Goal: Information Seeking & Learning: Find specific fact

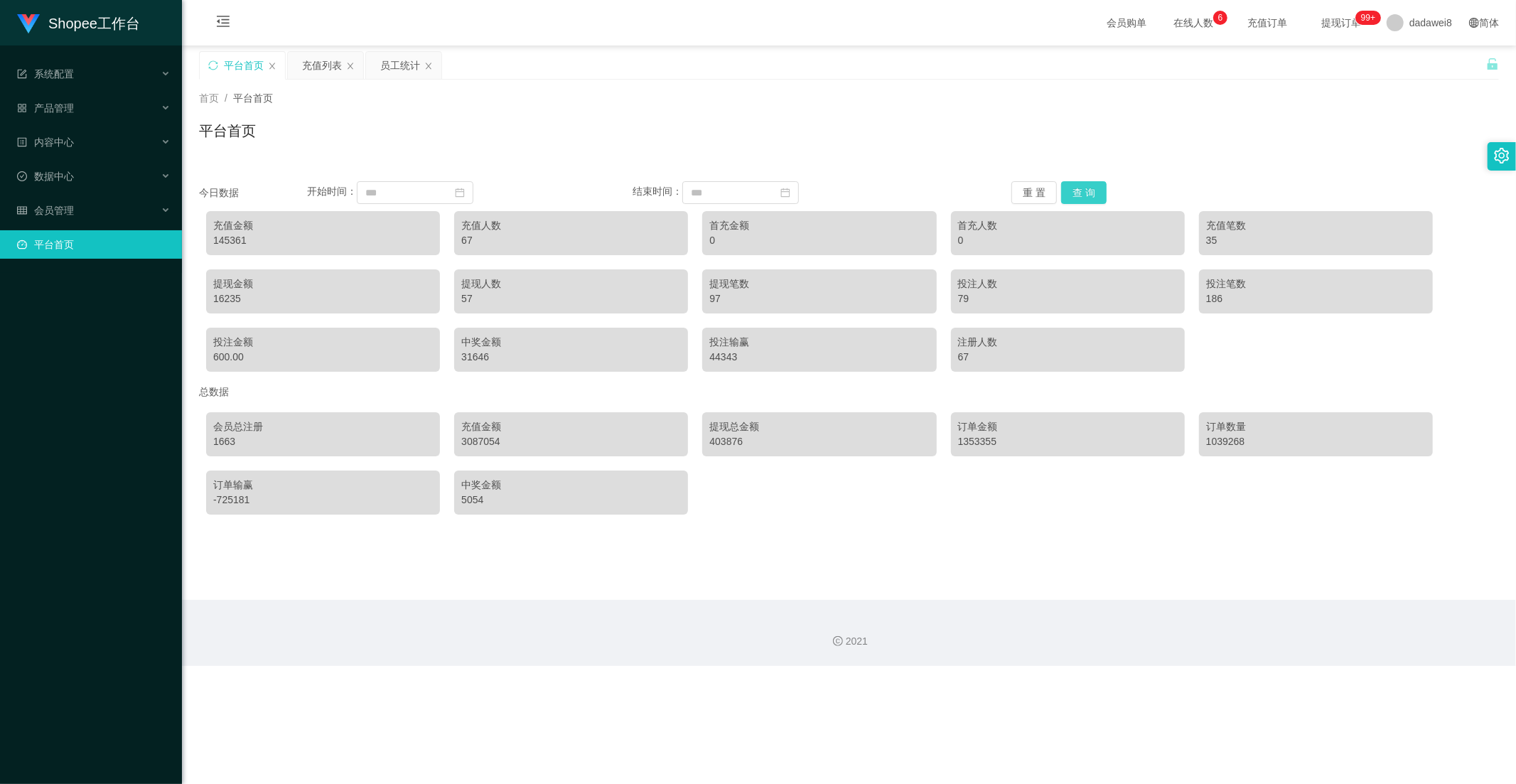
click at [1074, 186] on button "查 询" at bounding box center [1084, 193] width 46 height 23
click at [329, 65] on div "充值列表" at bounding box center [322, 65] width 40 height 27
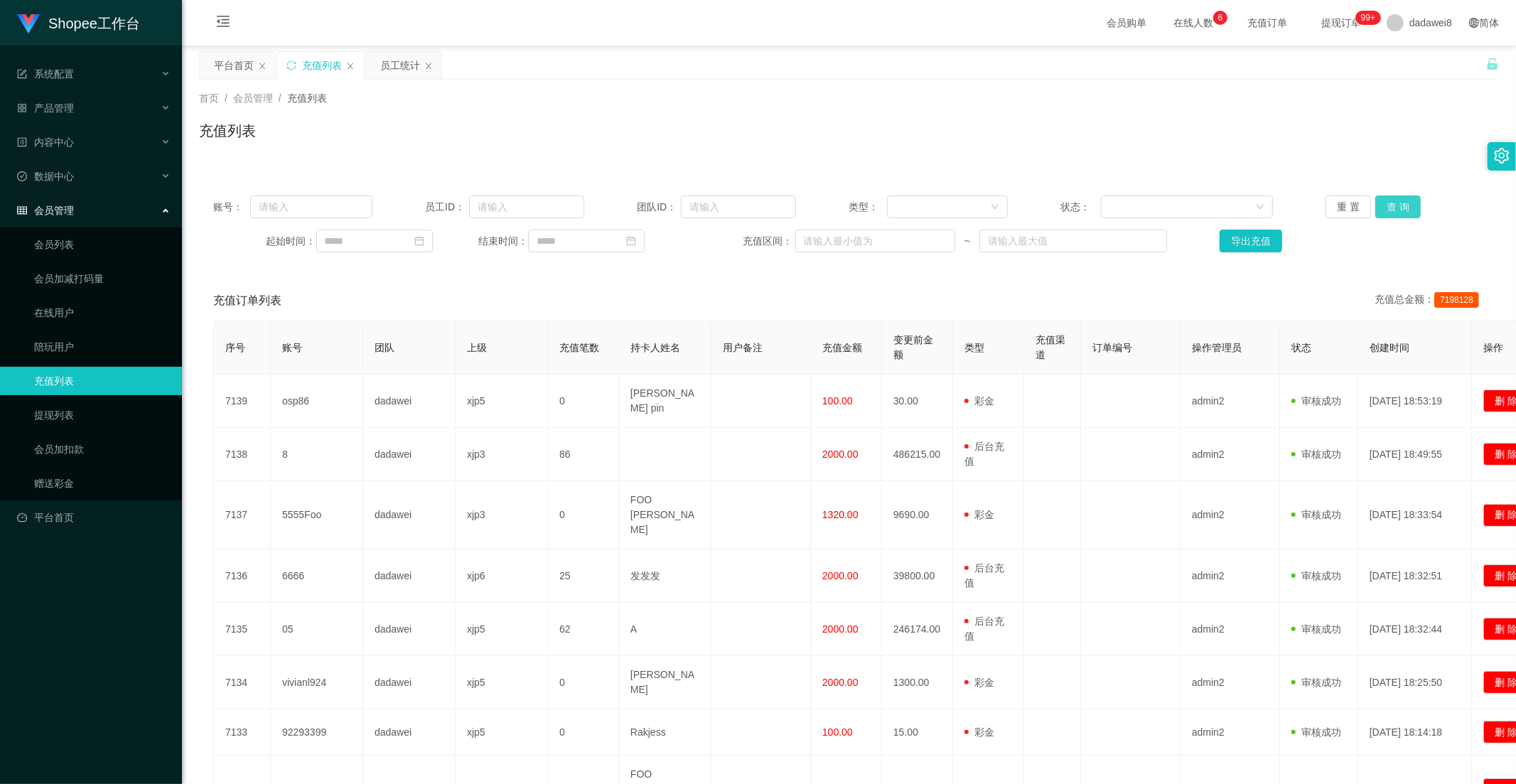
click at [1381, 215] on button "查 询" at bounding box center [1398, 206] width 46 height 23
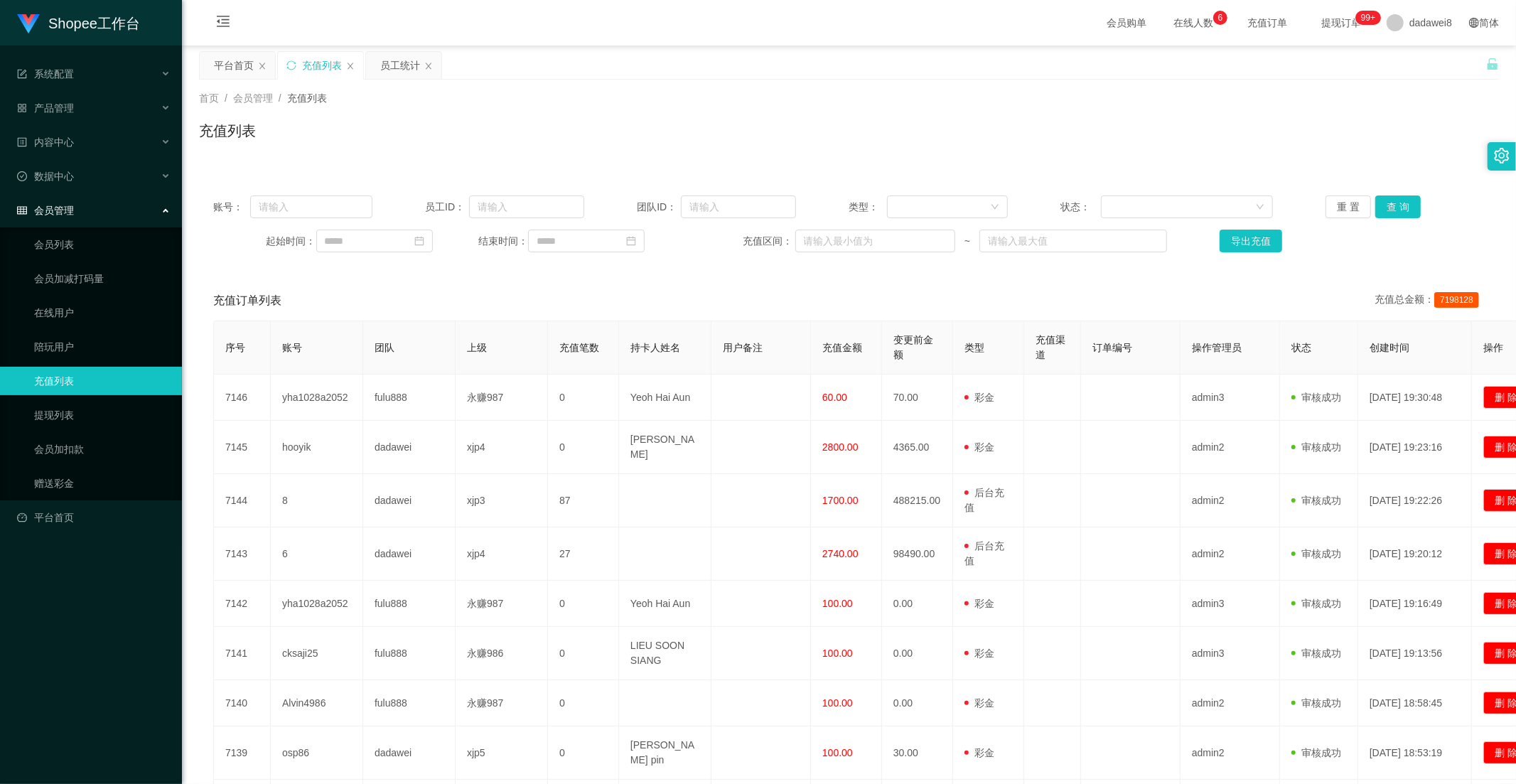
click at [389, 86] on div "首页 / 会员管理 / 充值列表 / 充值列表" at bounding box center [849, 122] width 1334 height 85
click at [396, 60] on div "员工统计" at bounding box center [400, 65] width 40 height 27
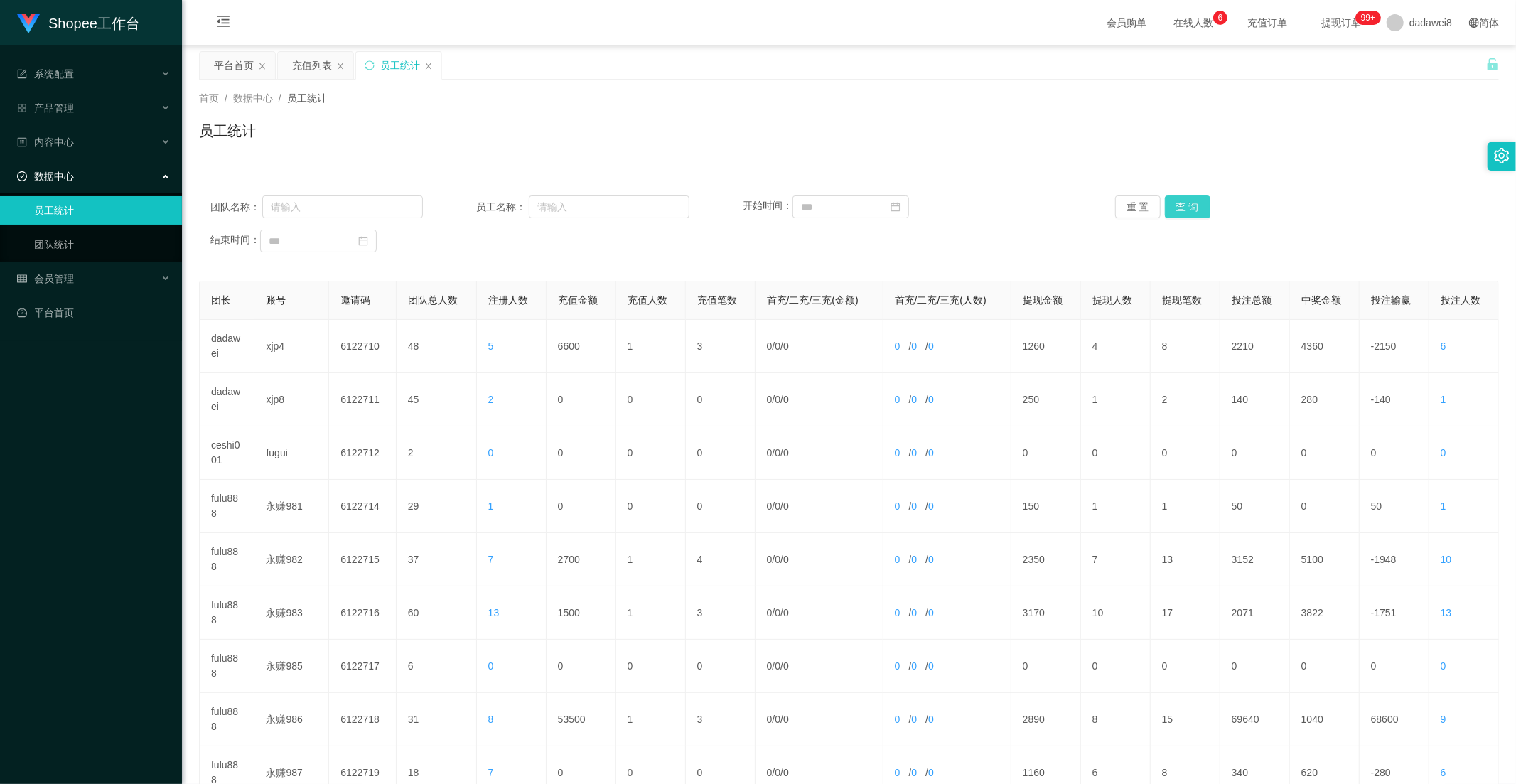
click at [1188, 214] on button "查 询" at bounding box center [1187, 206] width 46 height 23
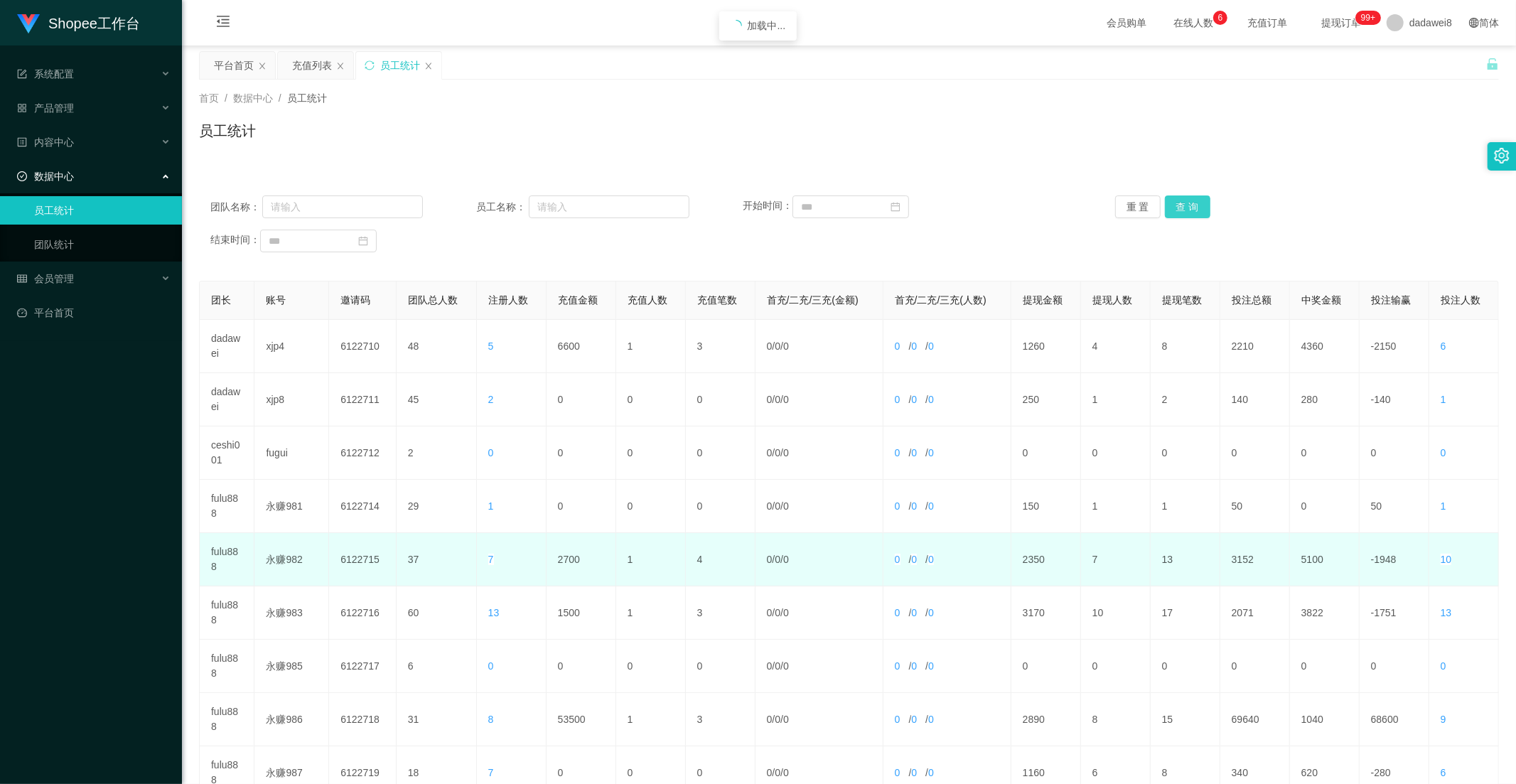
scroll to position [199, 0]
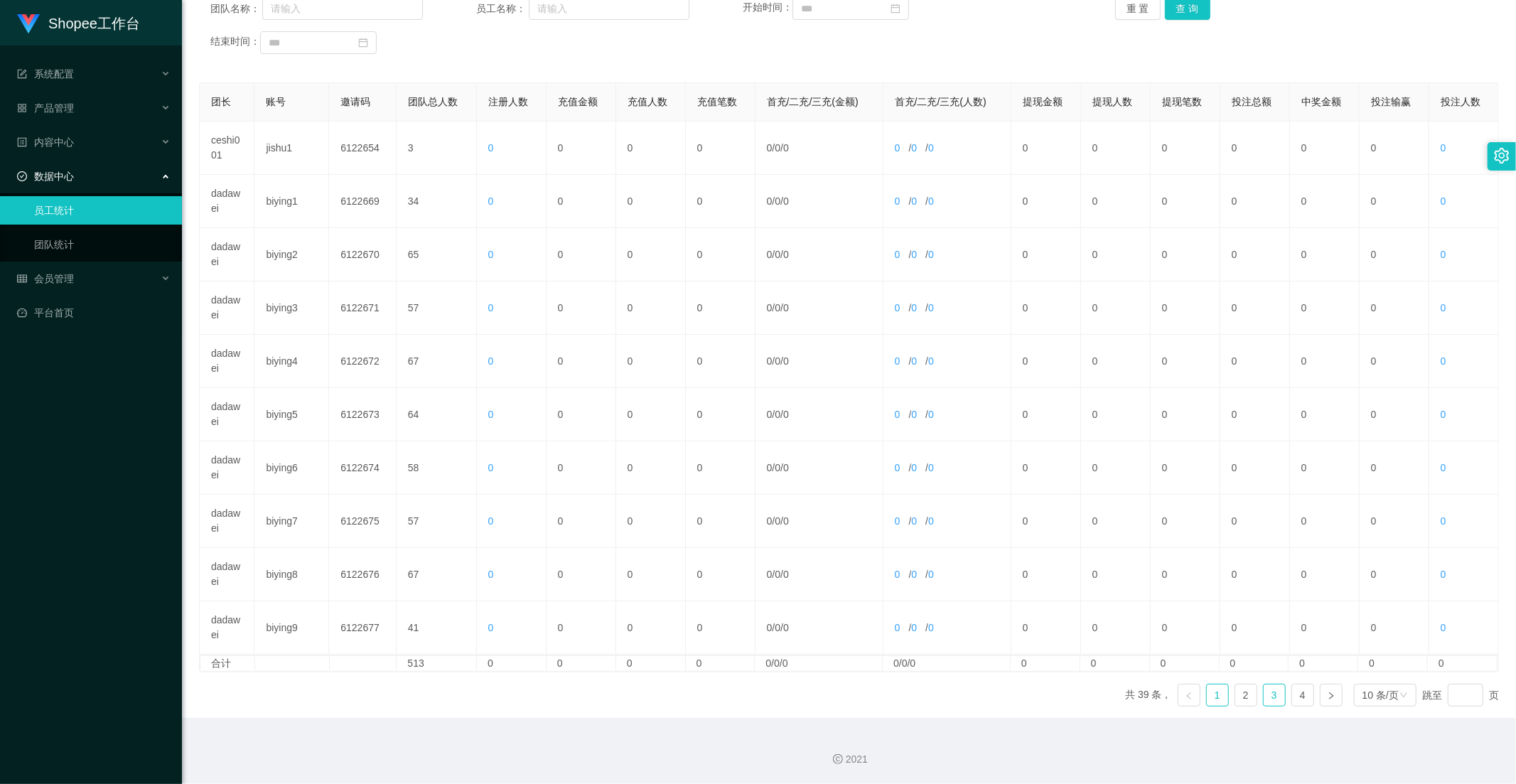
click at [1265, 692] on link "3" at bounding box center [1274, 695] width 21 height 21
click at [1292, 694] on link "4" at bounding box center [1303, 695] width 21 height 21
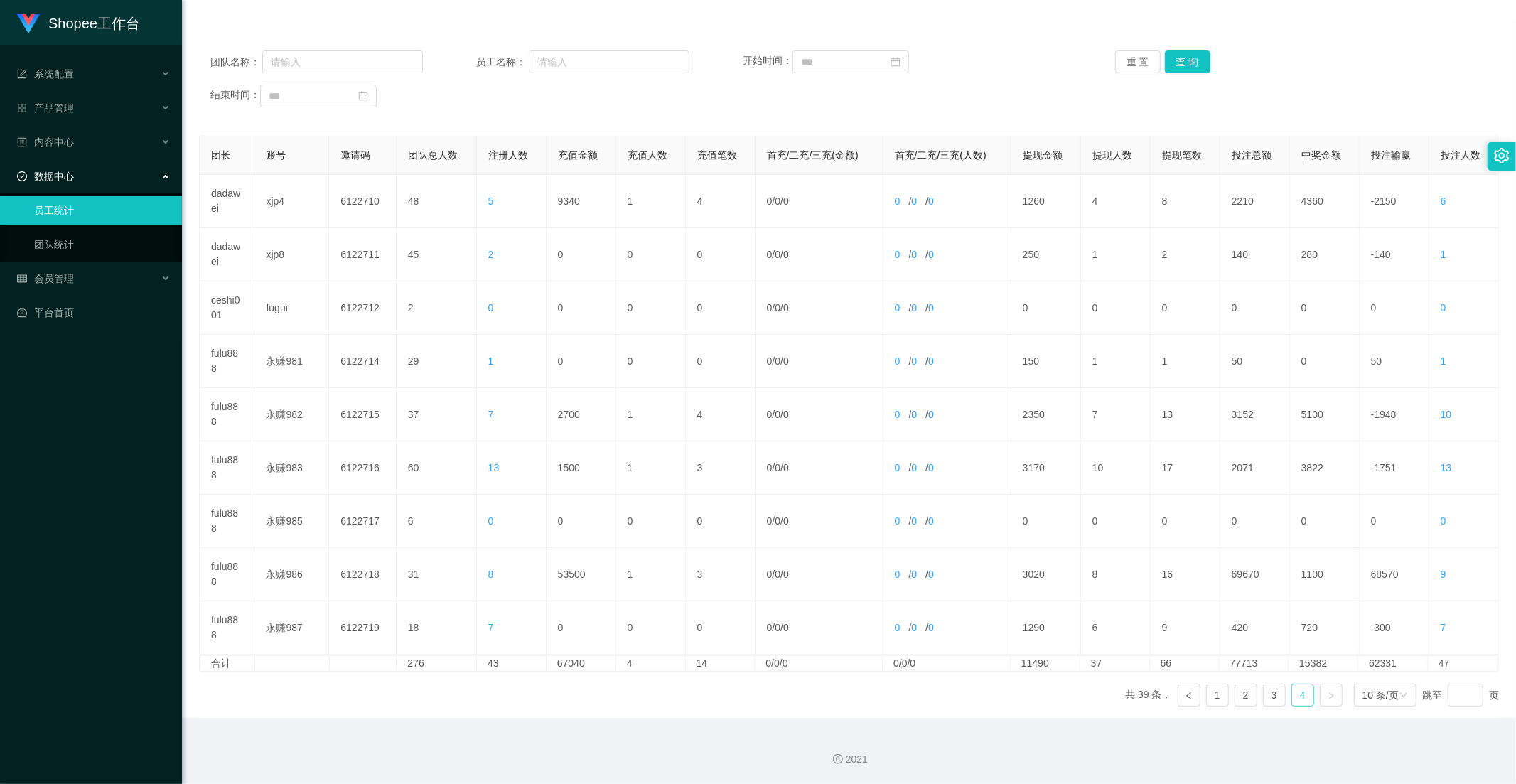
scroll to position [0, 0]
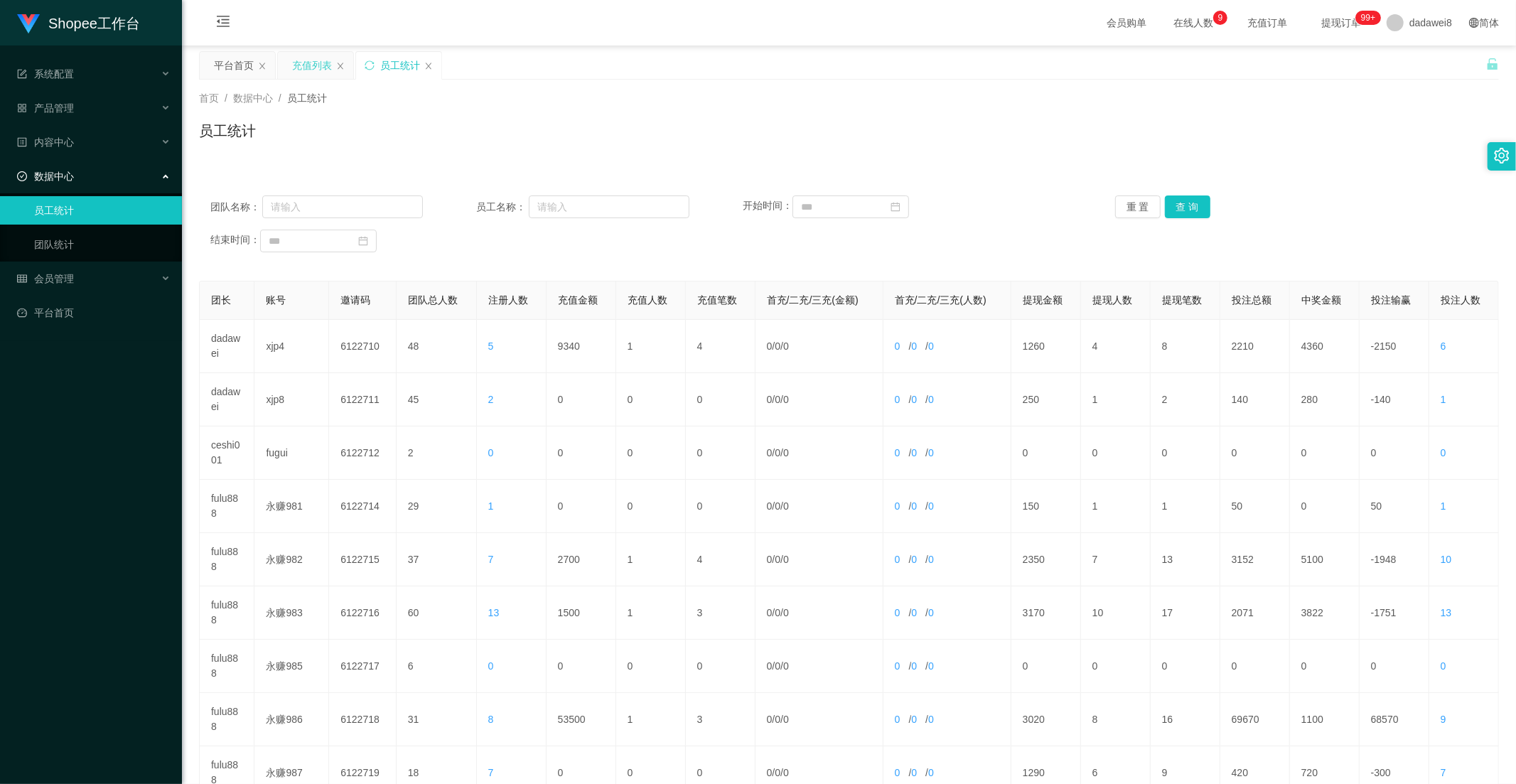
click at [293, 69] on div "充值列表" at bounding box center [311, 65] width 40 height 27
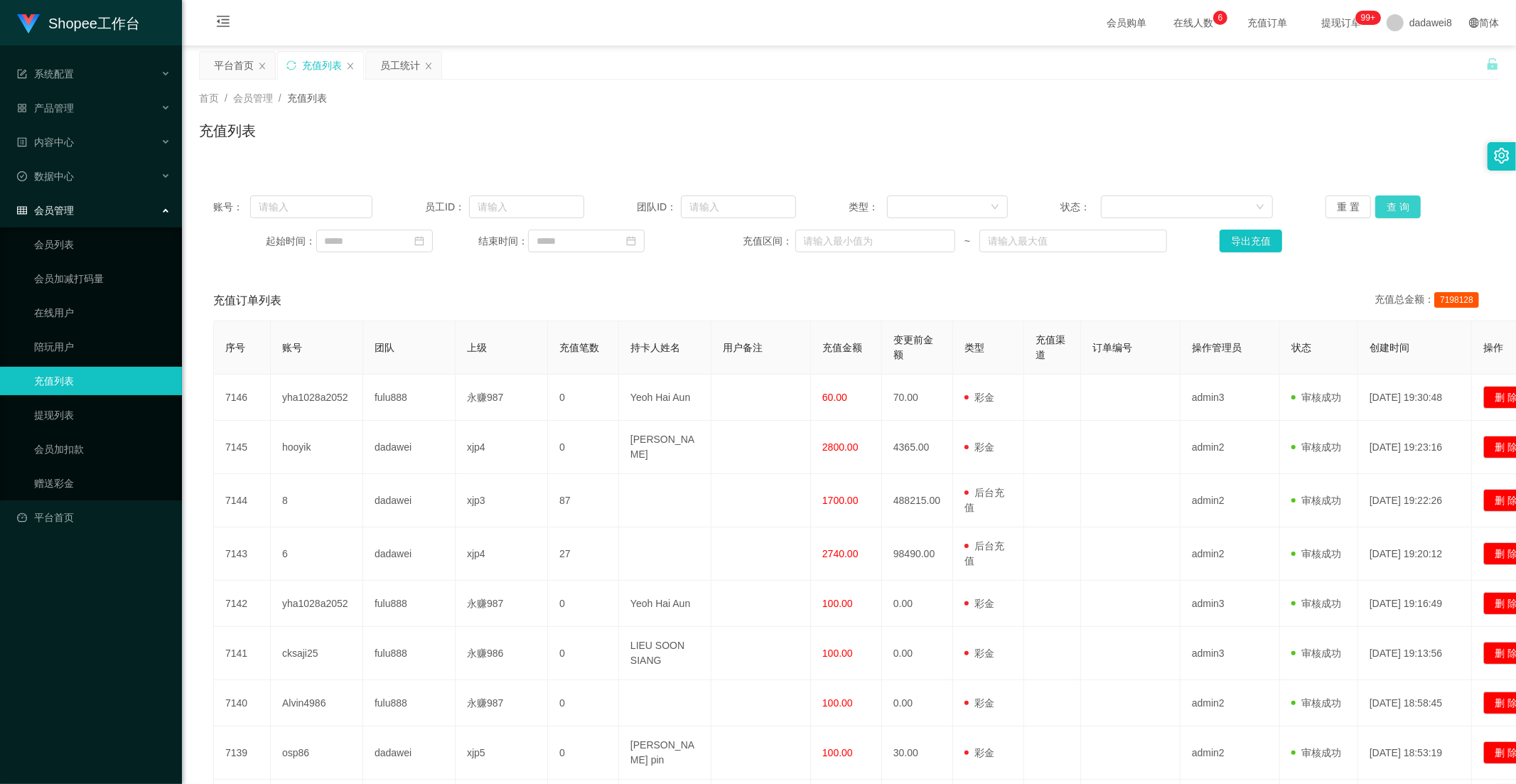
click at [1402, 217] on button "查 询" at bounding box center [1398, 206] width 46 height 23
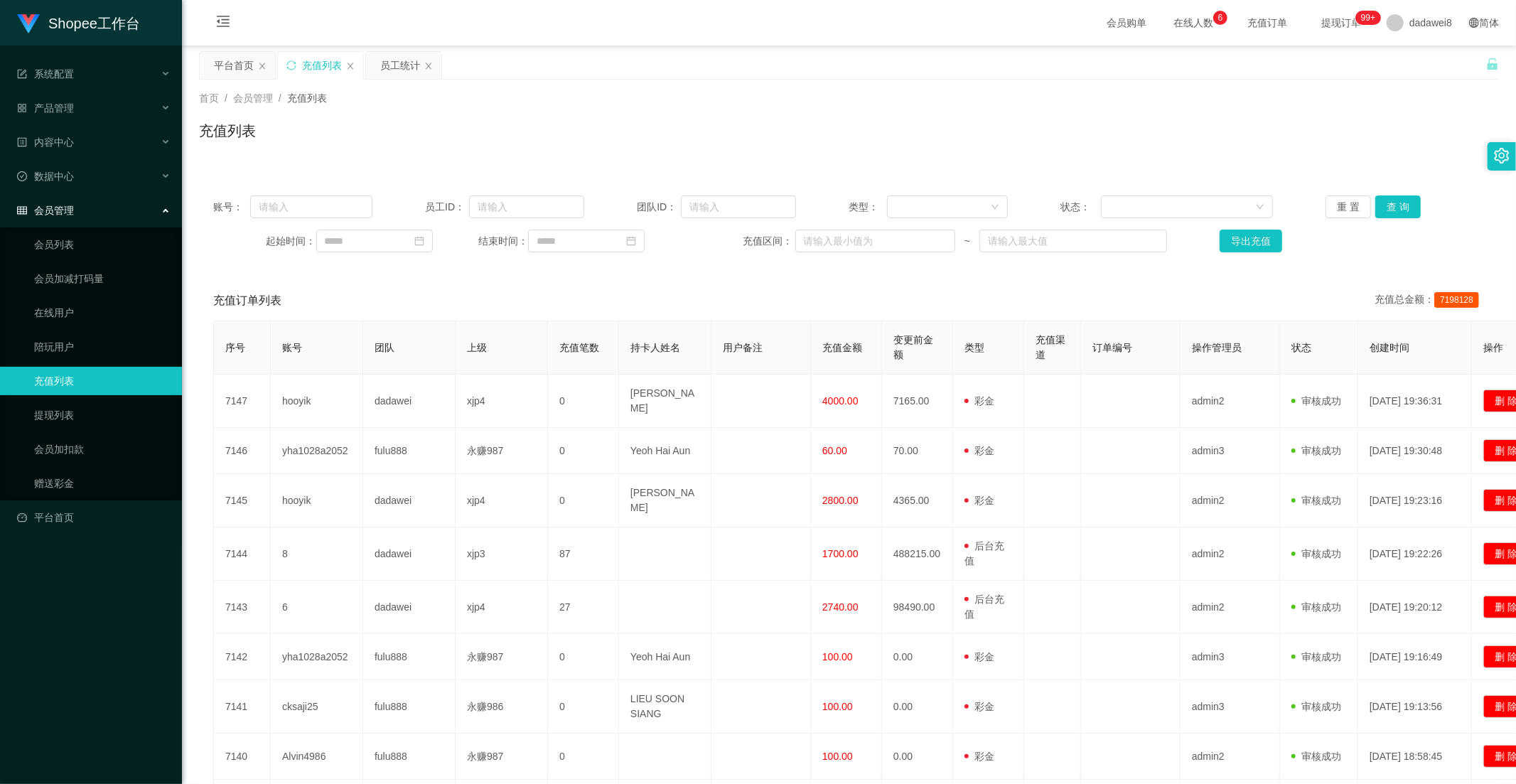
click at [405, 71] on div "员工统计" at bounding box center [400, 65] width 40 height 27
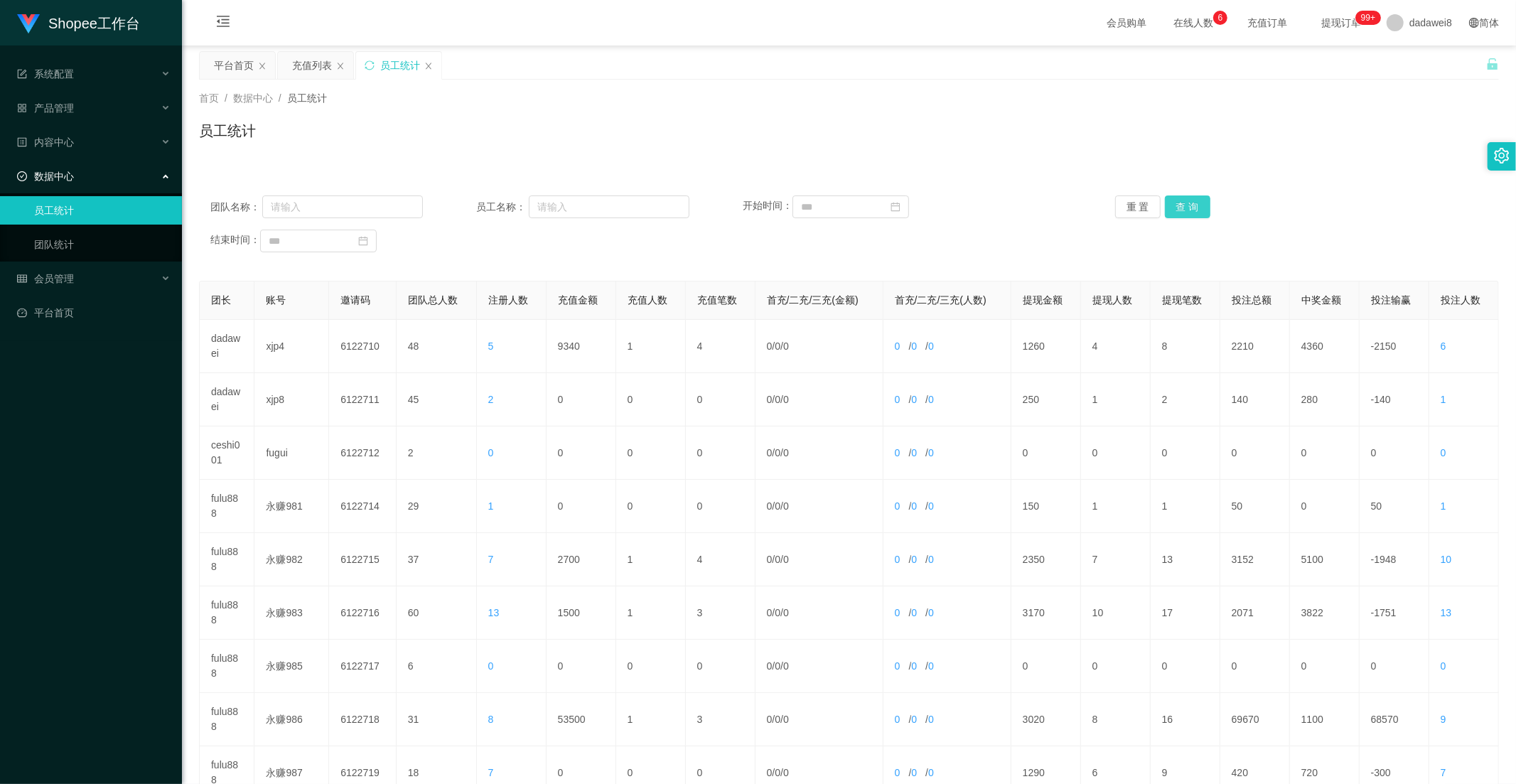
click at [1188, 203] on button "查 询" at bounding box center [1187, 206] width 46 height 23
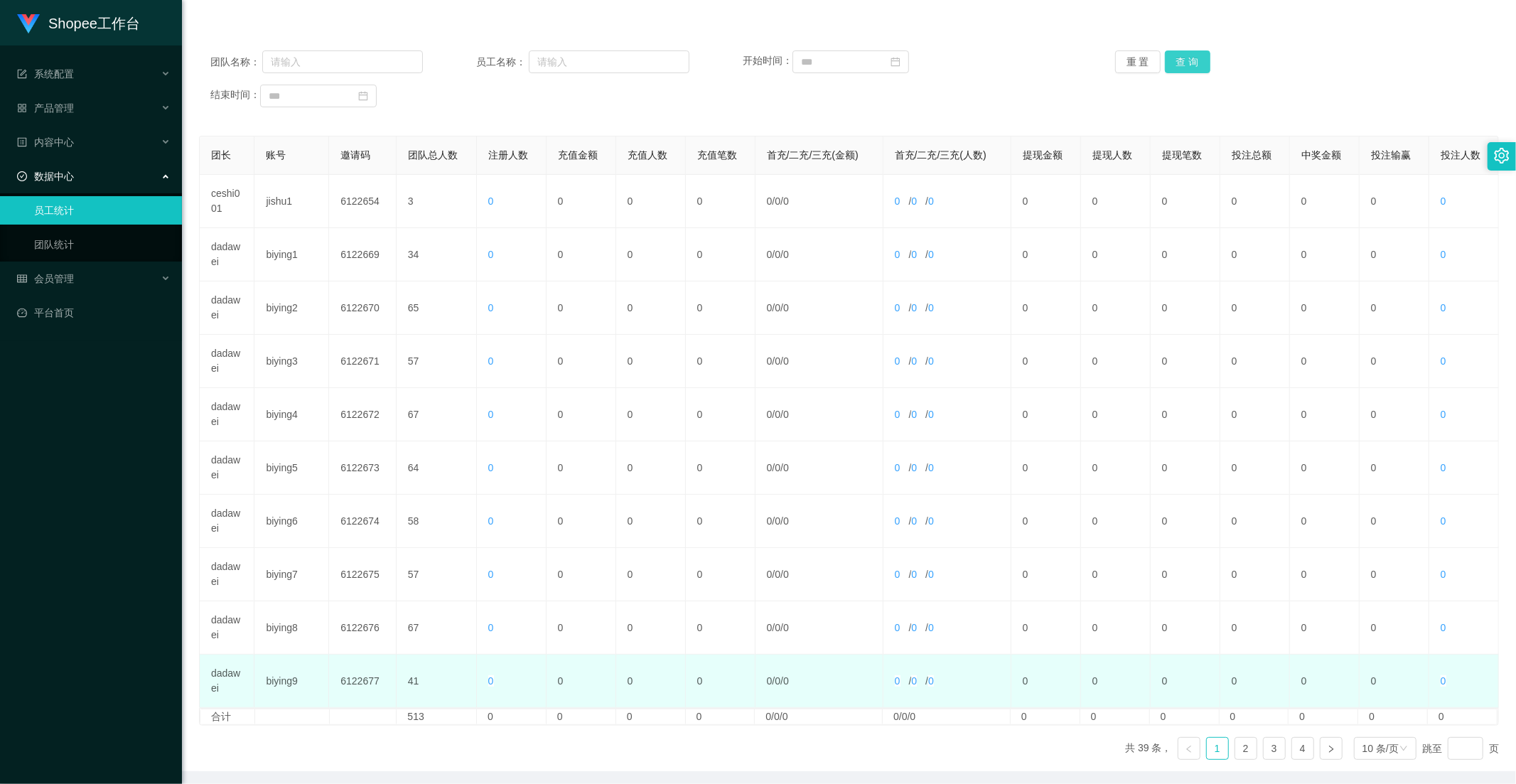
scroll to position [199, 0]
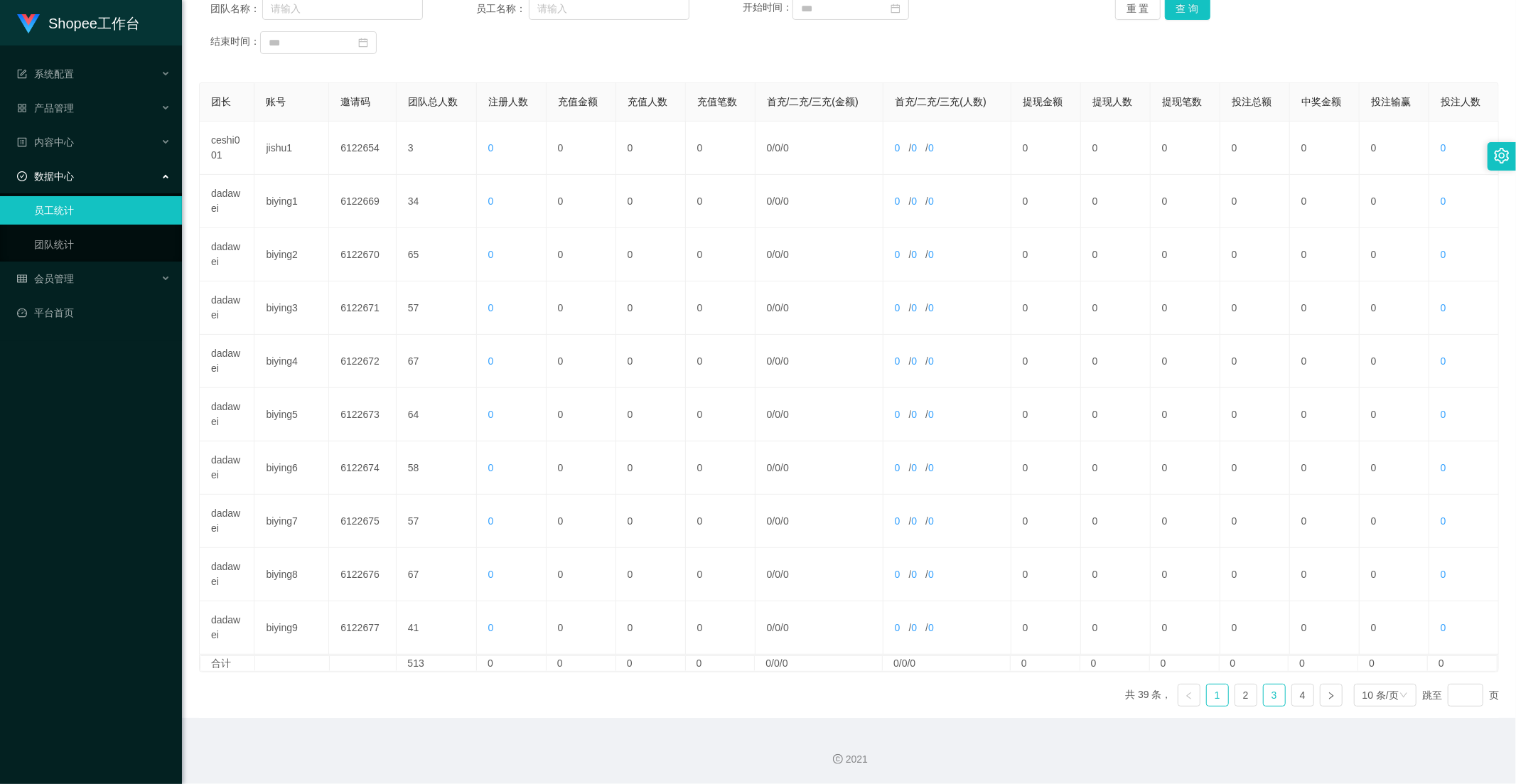
click at [1268, 695] on link "3" at bounding box center [1274, 695] width 21 height 21
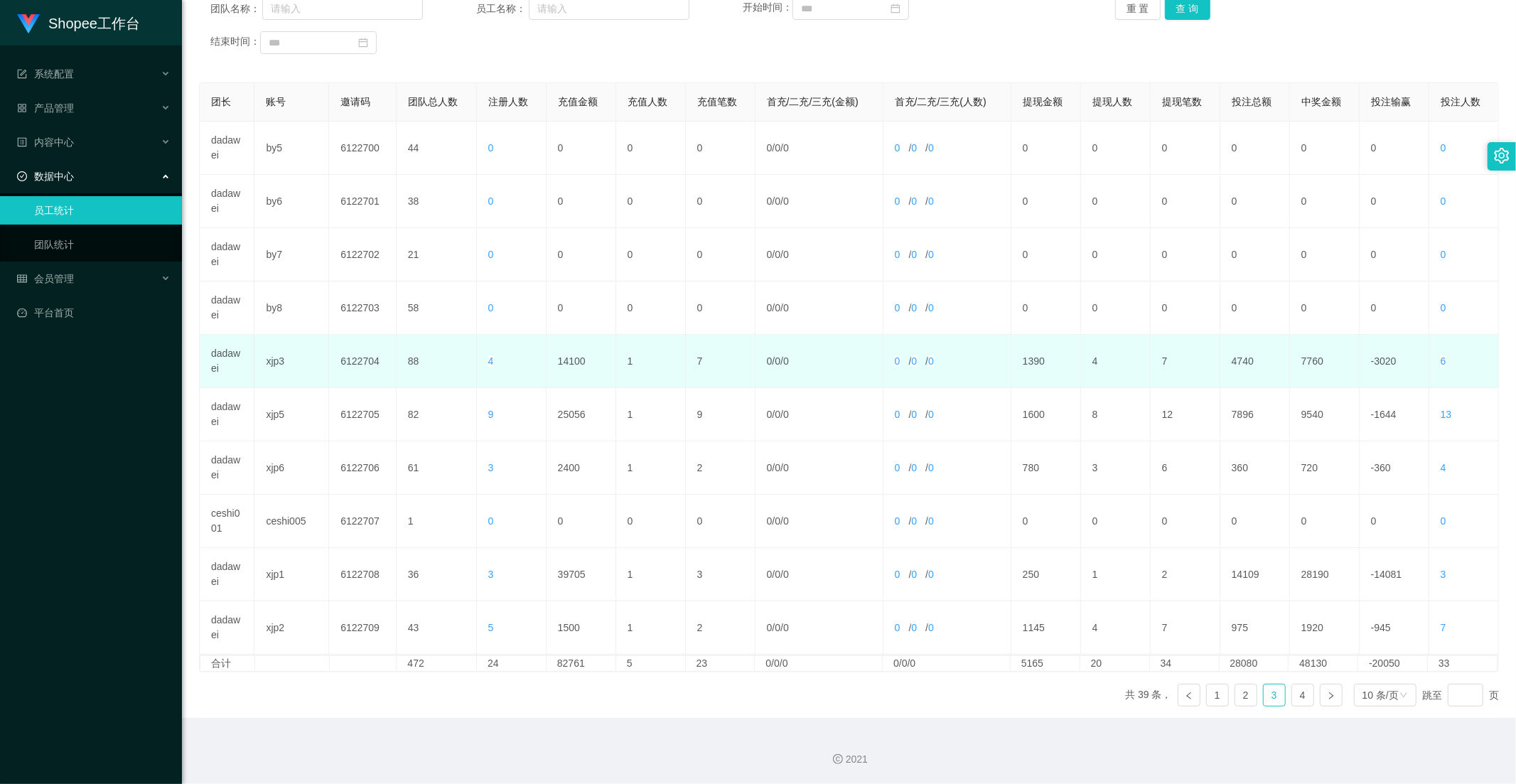
click at [570, 353] on td "14100" at bounding box center [581, 361] width 70 height 53
copy td "14100"
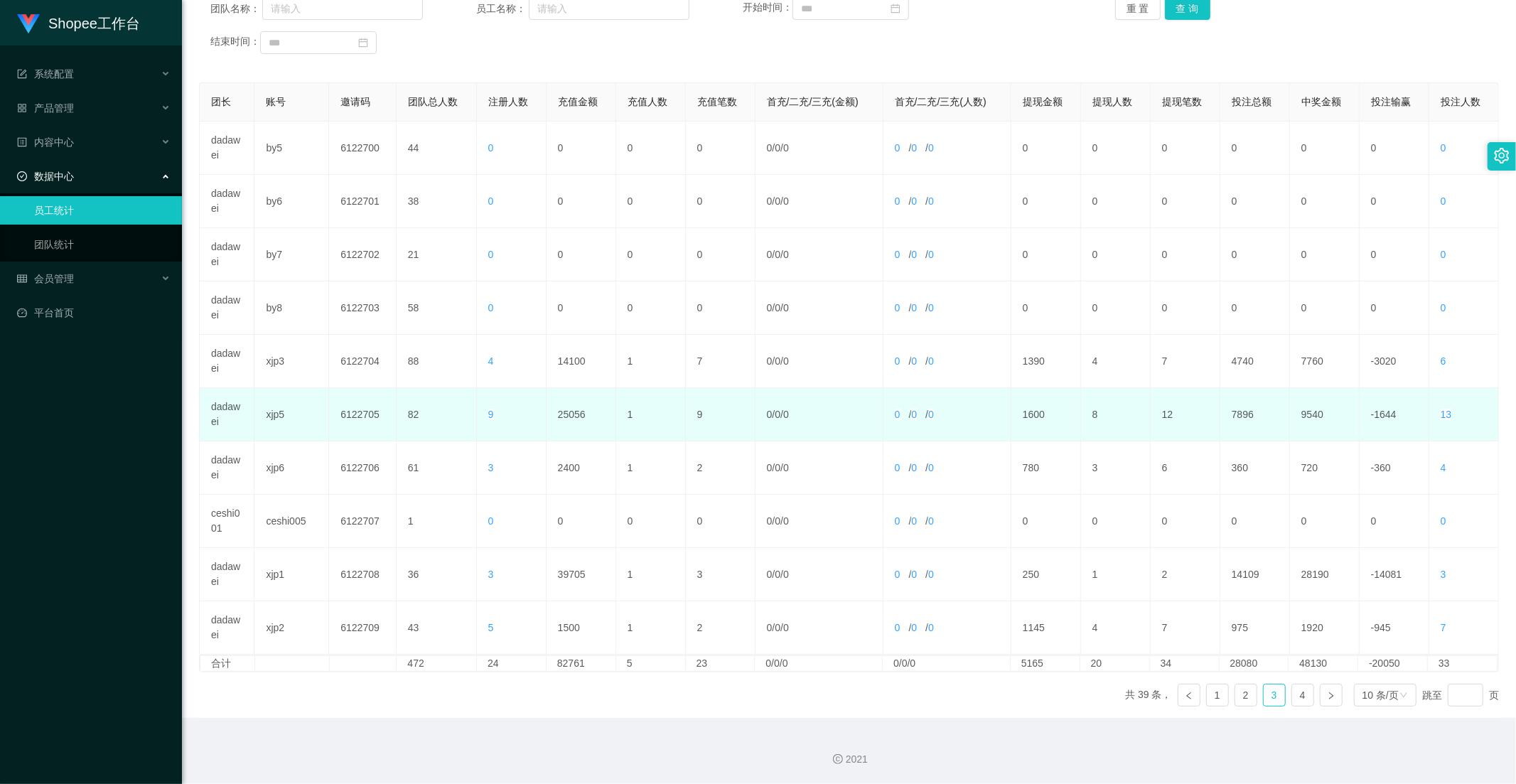
click at [566, 418] on td "25056" at bounding box center [581, 414] width 70 height 53
drag, startPoint x: 566, startPoint y: 418, endPoint x: 309, endPoint y: 416, distance: 257.0
click at [566, 418] on td "25056" at bounding box center [581, 414] width 70 height 53
copy td "25056"
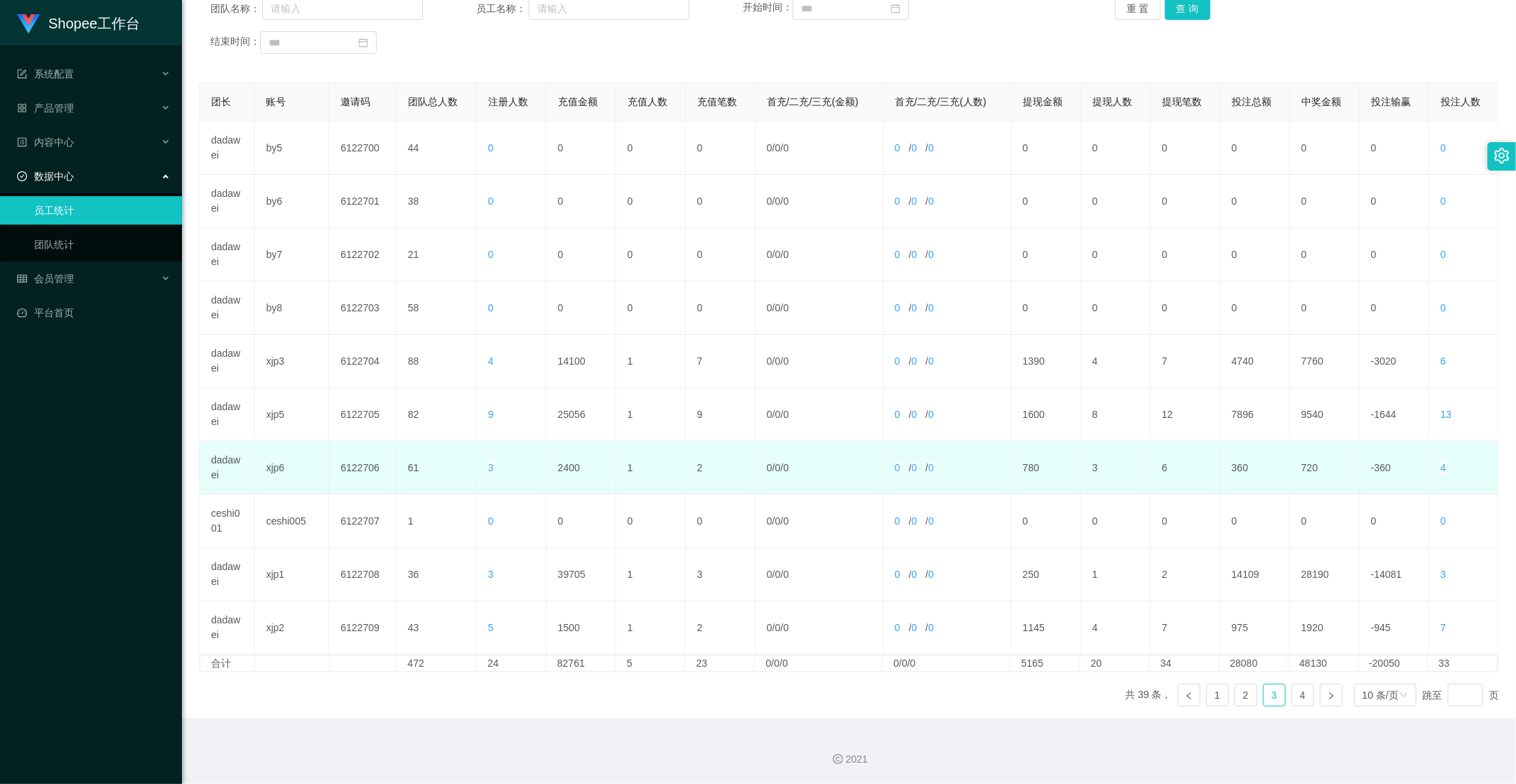
click at [564, 469] on td "2400" at bounding box center [581, 467] width 70 height 53
copy td "2400"
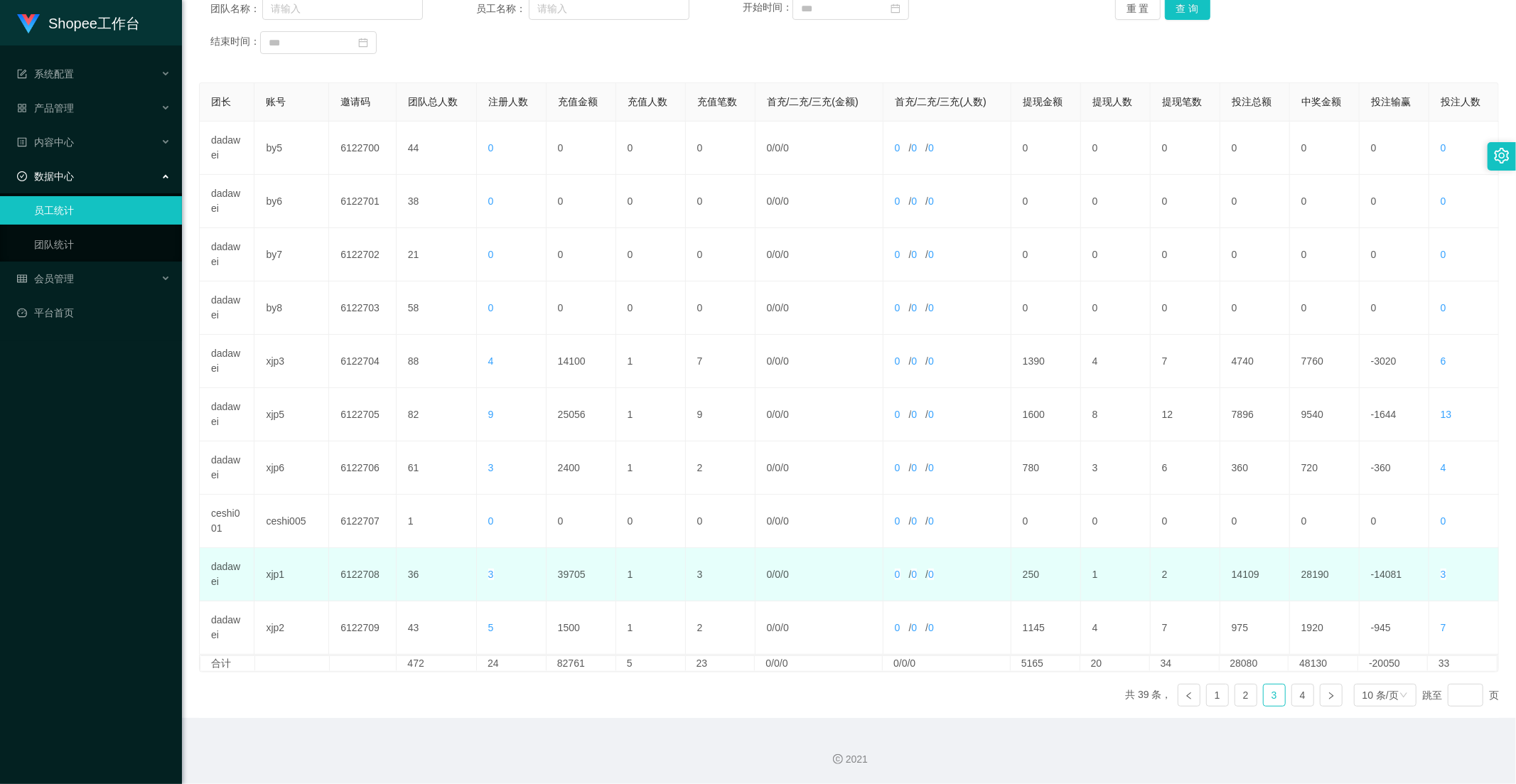
click at [563, 576] on td "39705" at bounding box center [581, 574] width 70 height 53
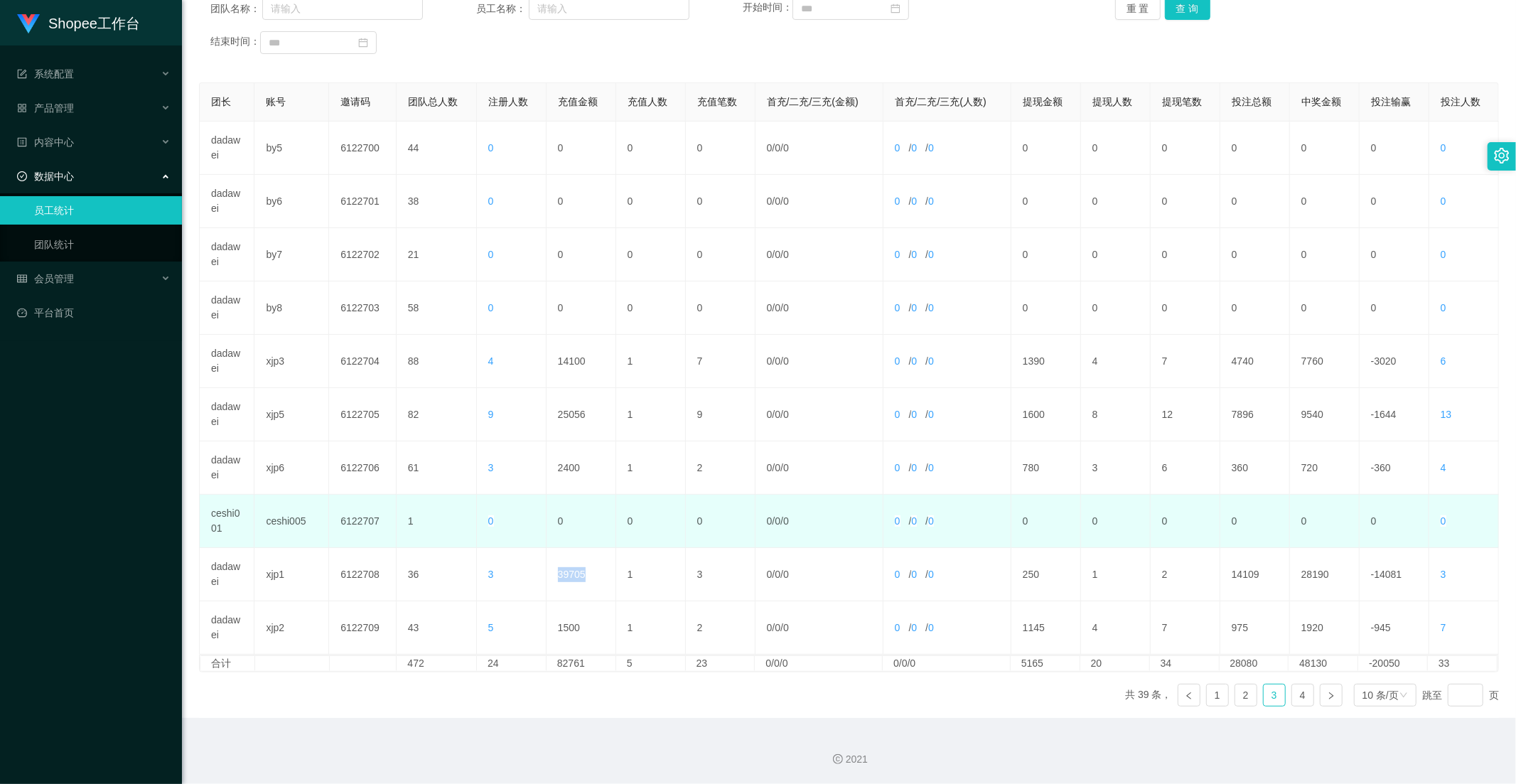
copy td "39705"
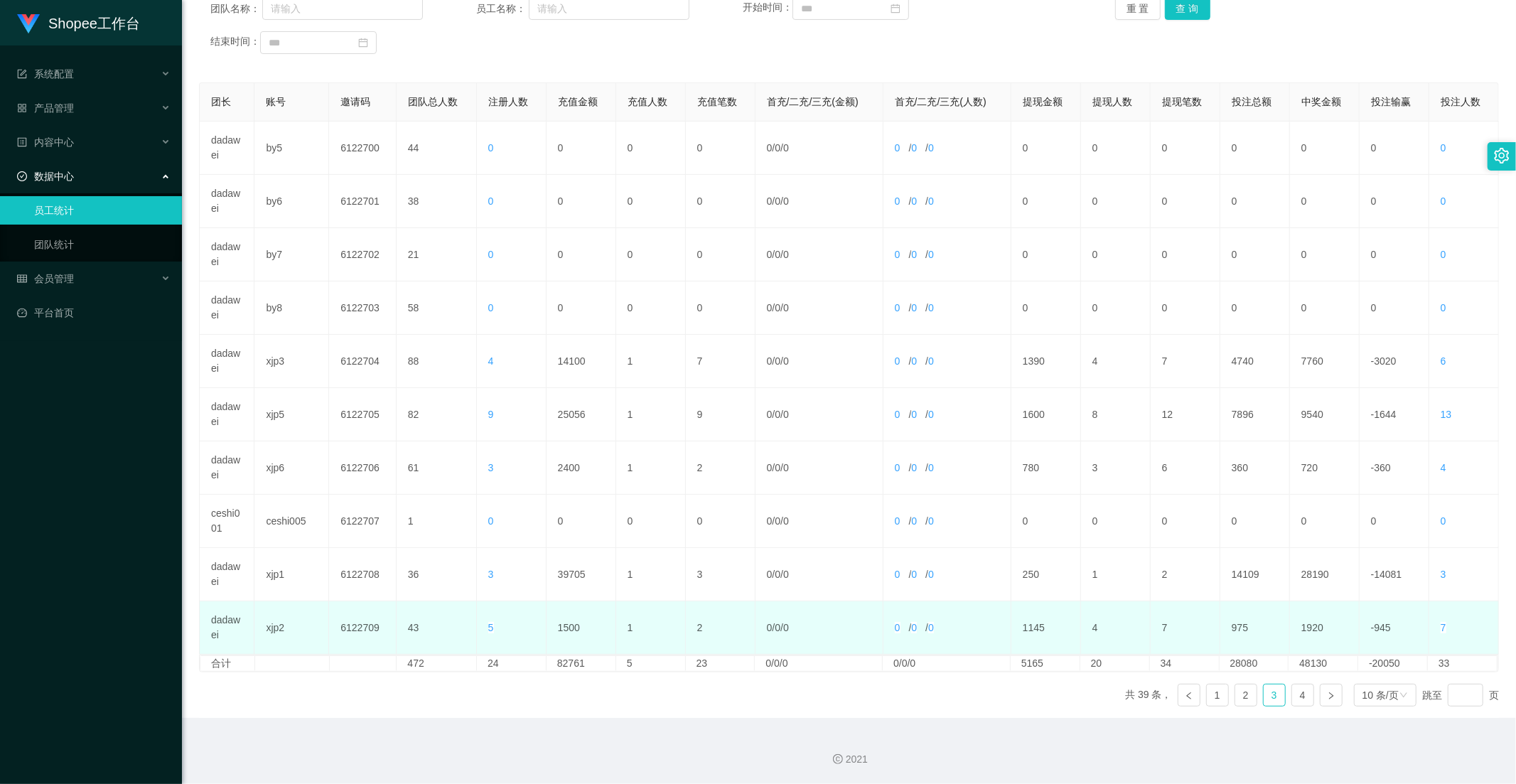
click at [569, 626] on td "1500" at bounding box center [581, 627] width 70 height 53
copy td "1500"
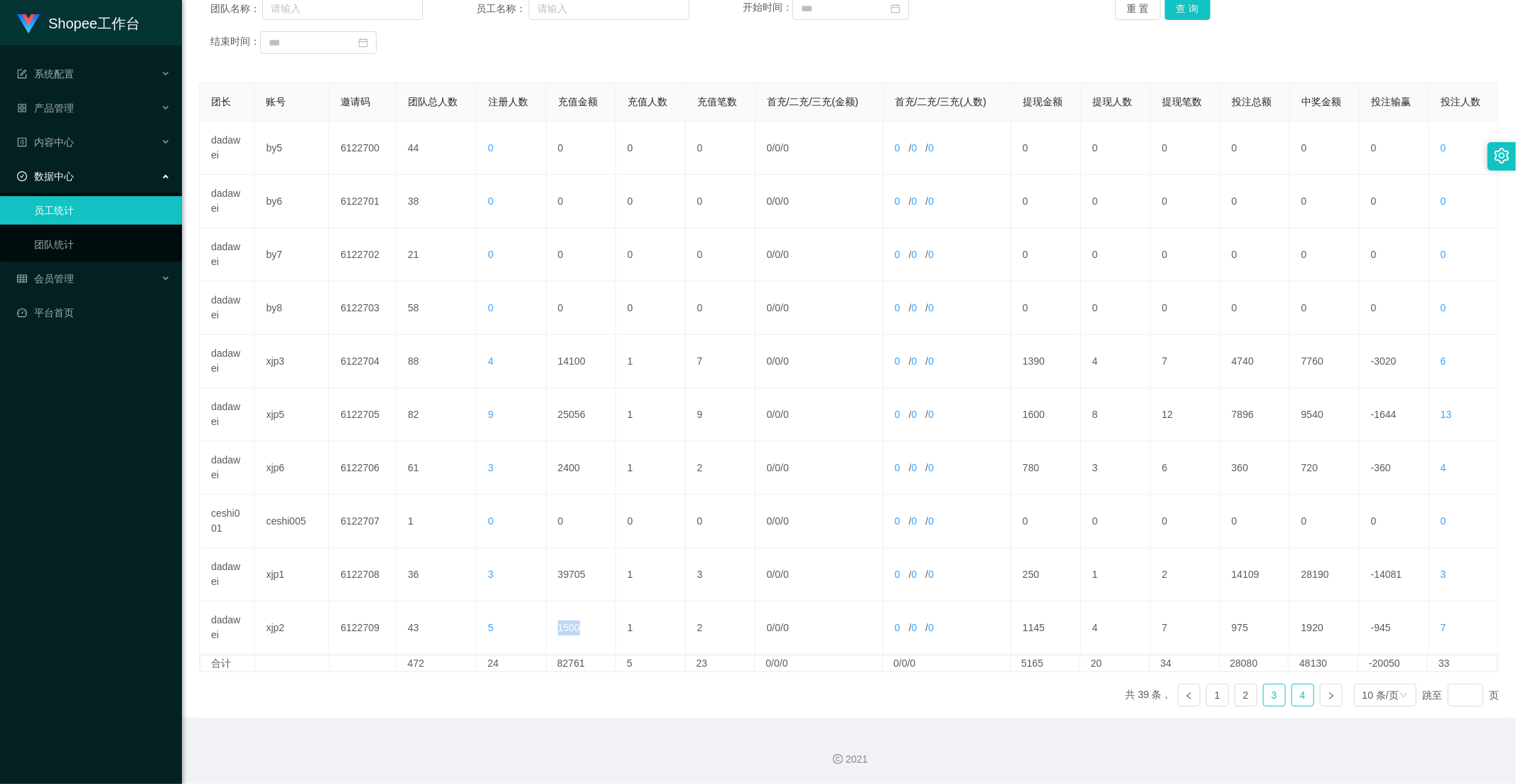
click at [1292, 696] on link "4" at bounding box center [1303, 695] width 21 height 21
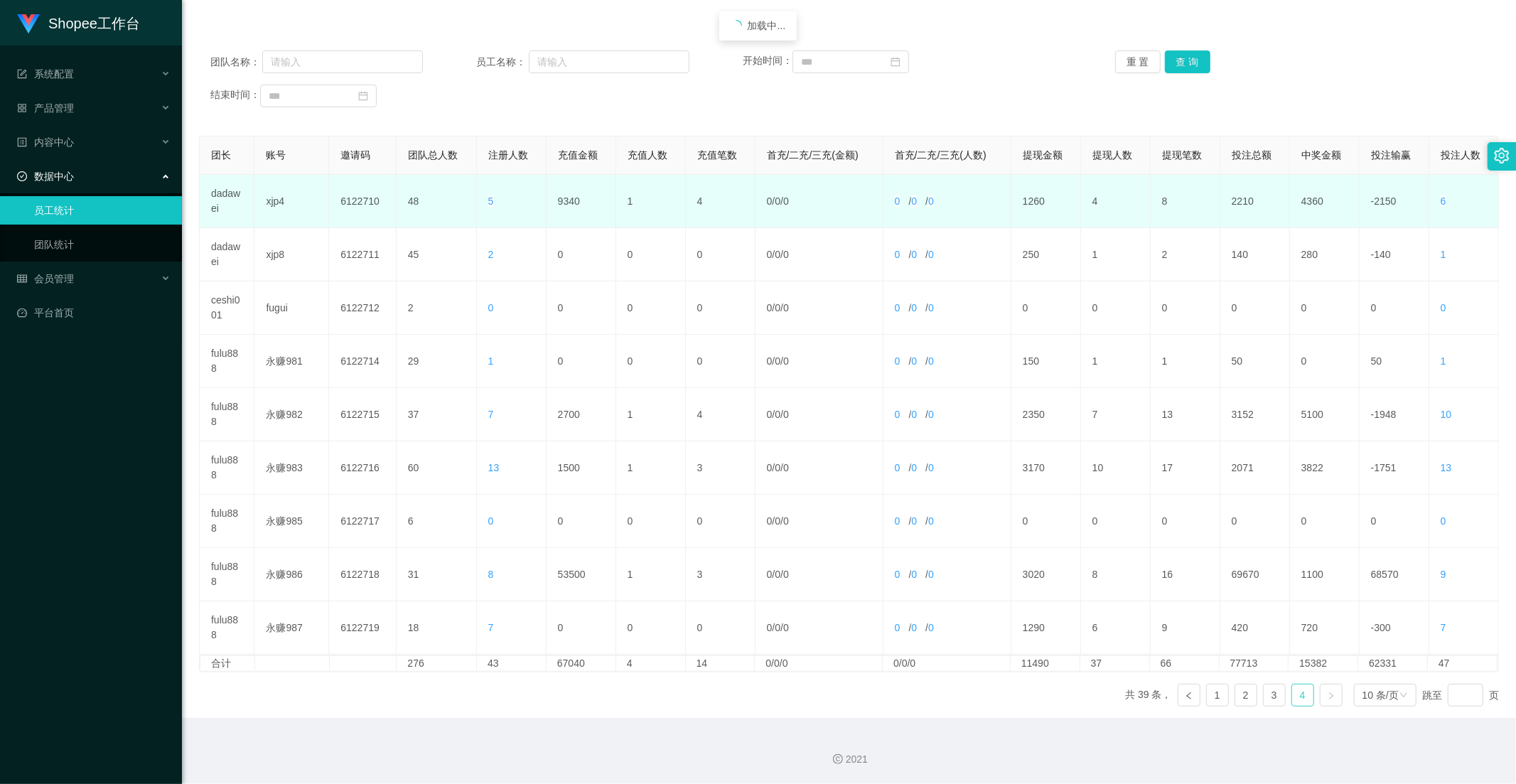
scroll to position [145, 0]
click at [569, 201] on td "9340" at bounding box center [581, 201] width 70 height 53
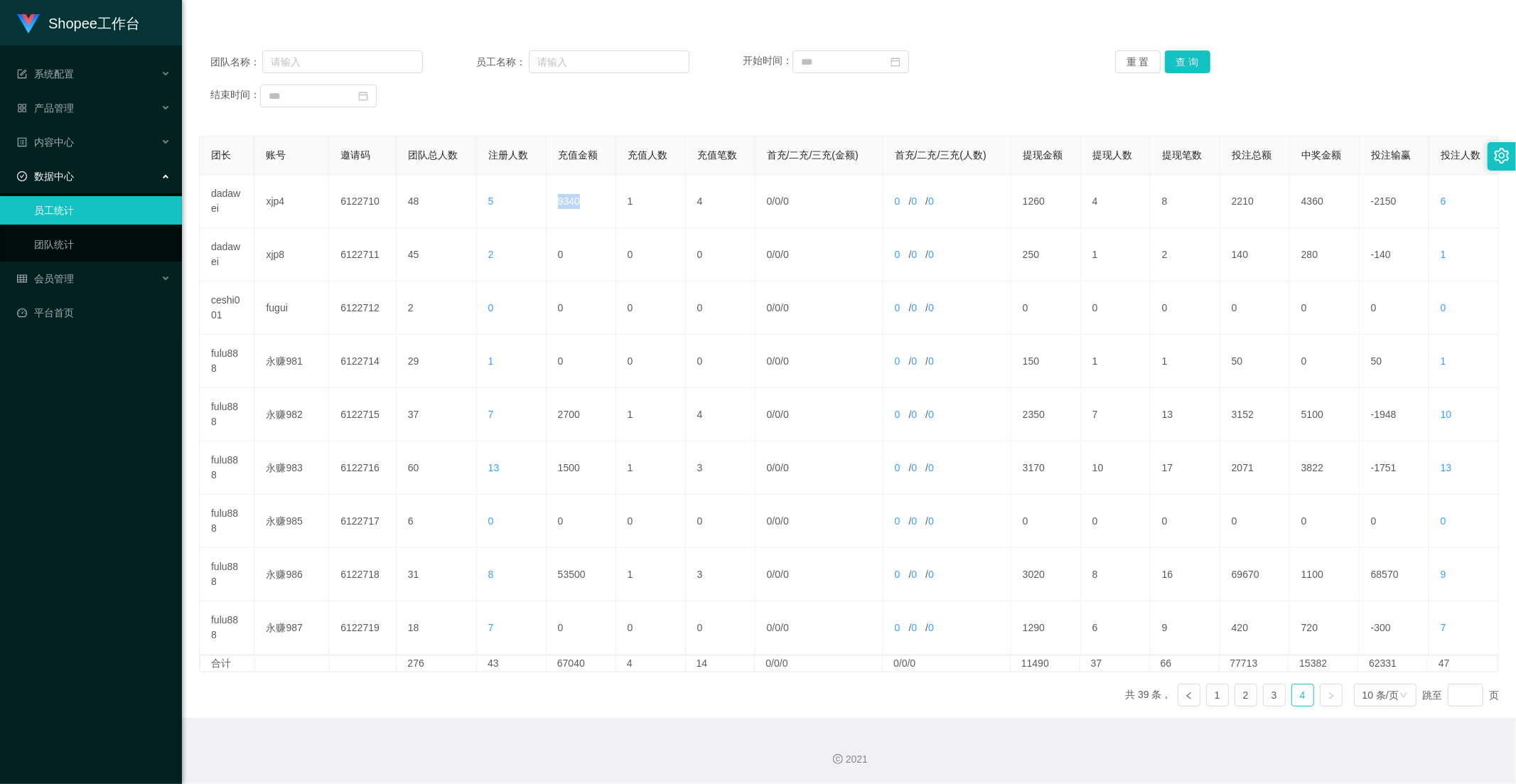
copy td "9340"
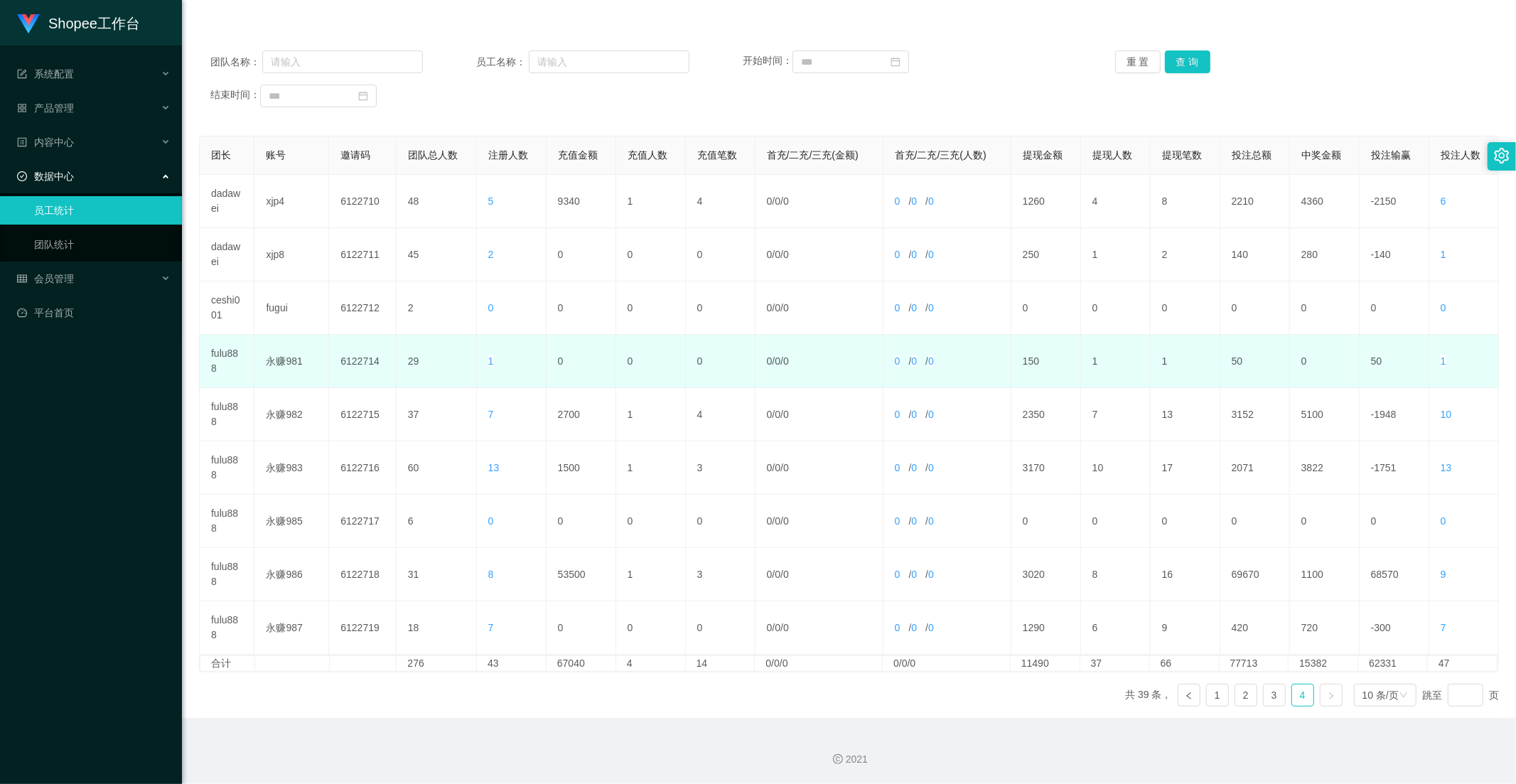
click at [636, 343] on td "0" at bounding box center [651, 361] width 70 height 53
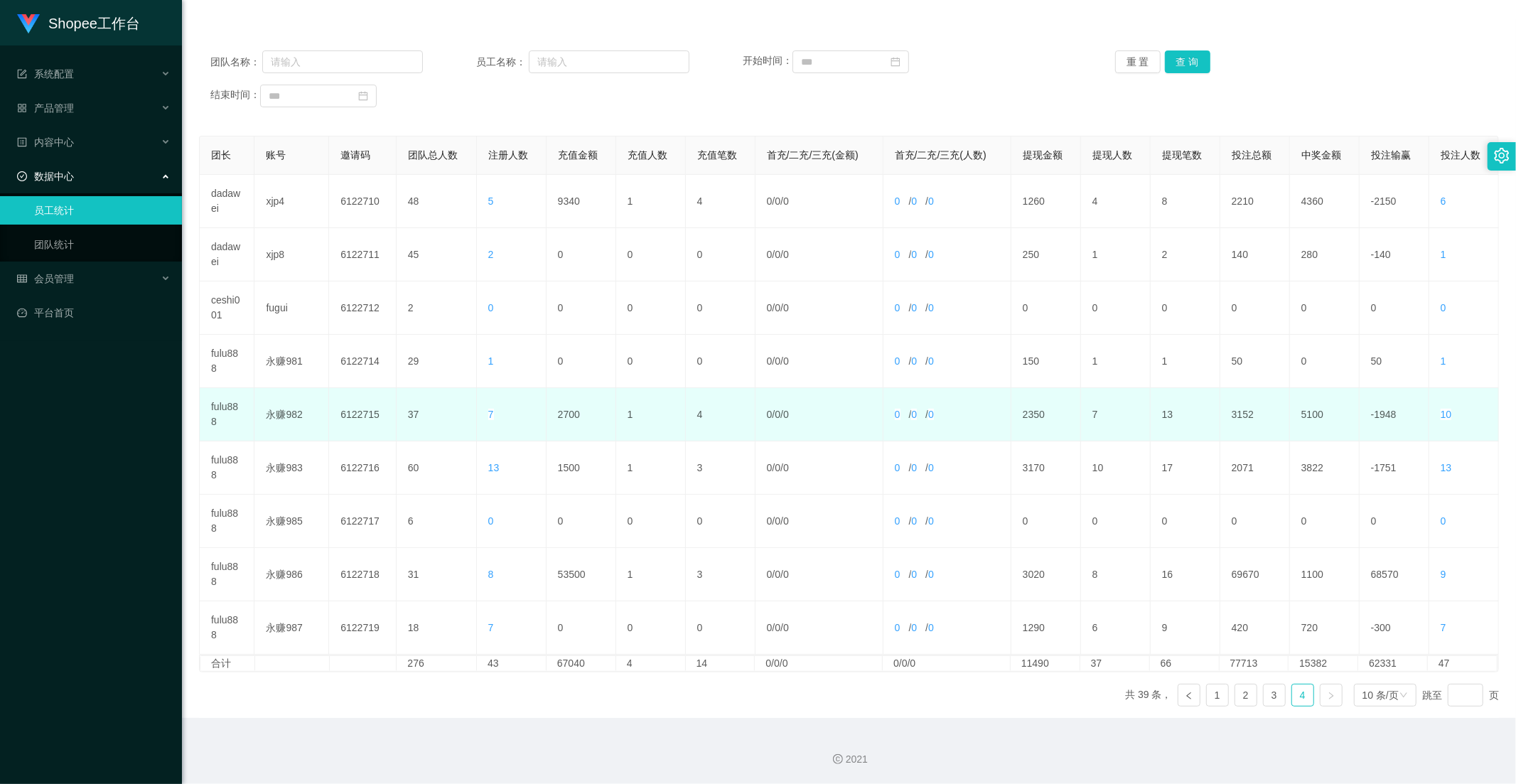
click at [573, 410] on td "2700" at bounding box center [581, 414] width 70 height 53
copy td "2700"
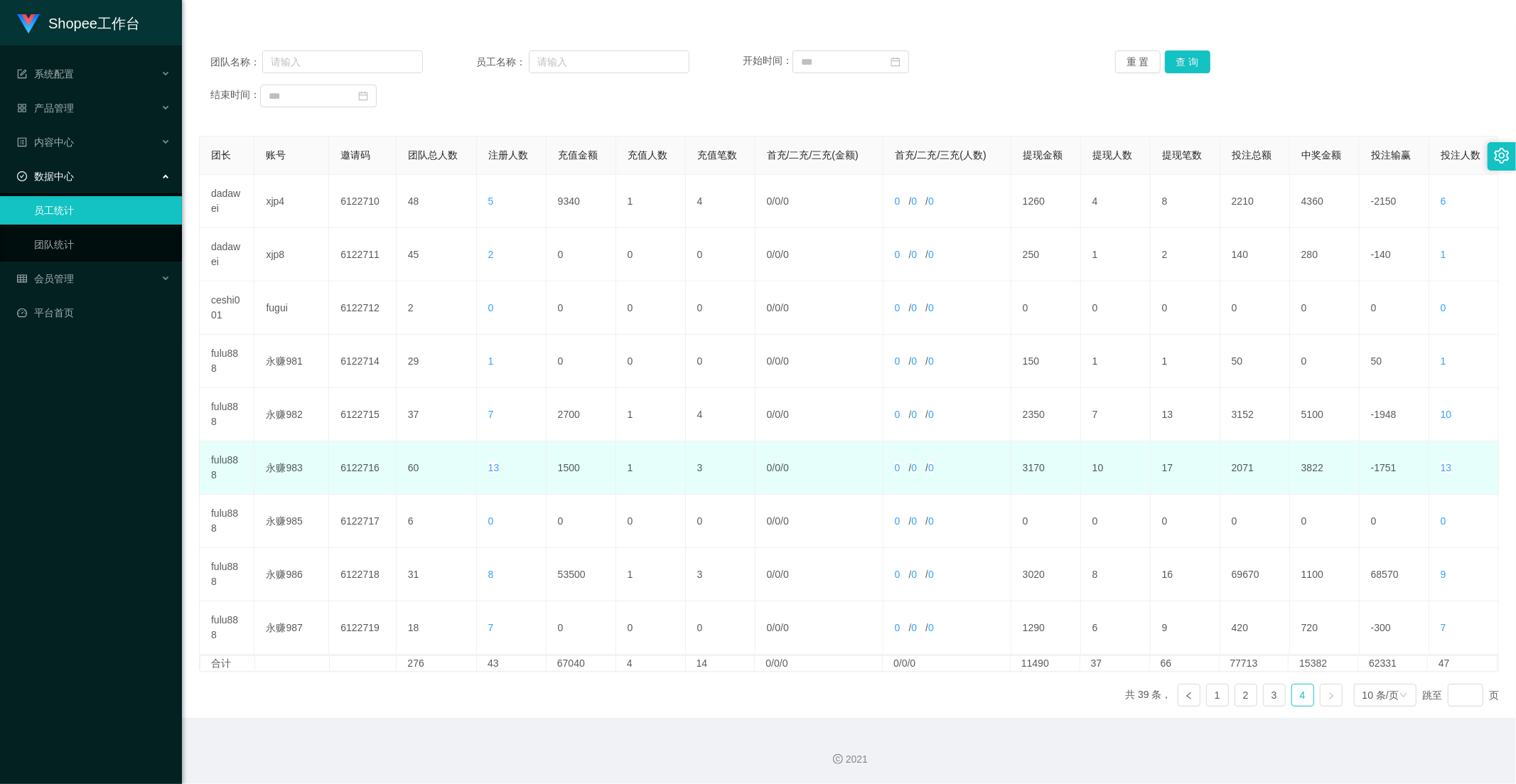
click at [571, 449] on td "1500" at bounding box center [581, 467] width 70 height 53
click at [570, 467] on td "1500" at bounding box center [581, 467] width 70 height 53
copy td "1500"
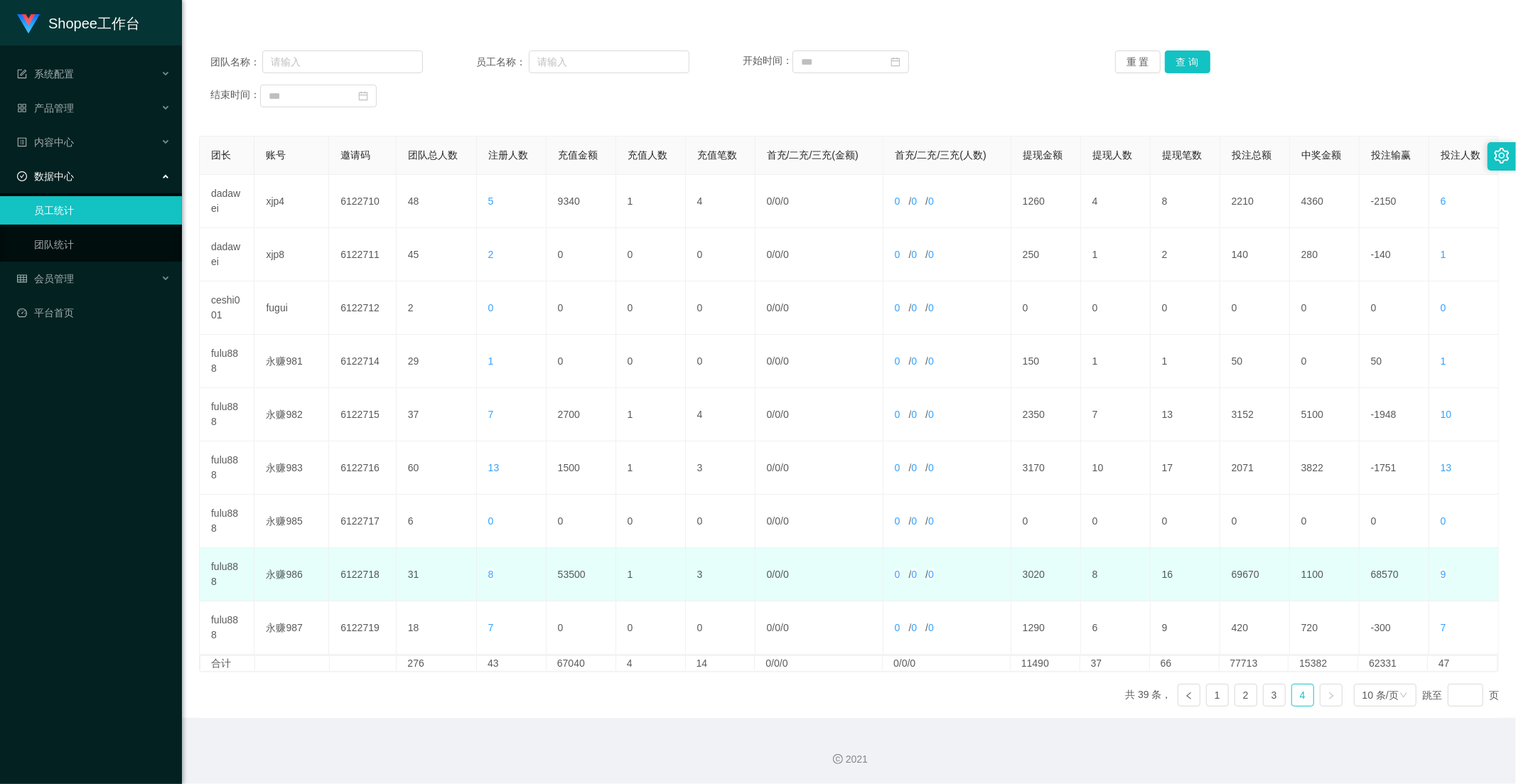
click at [570, 578] on td "53500" at bounding box center [581, 574] width 70 height 53
copy td "53500"
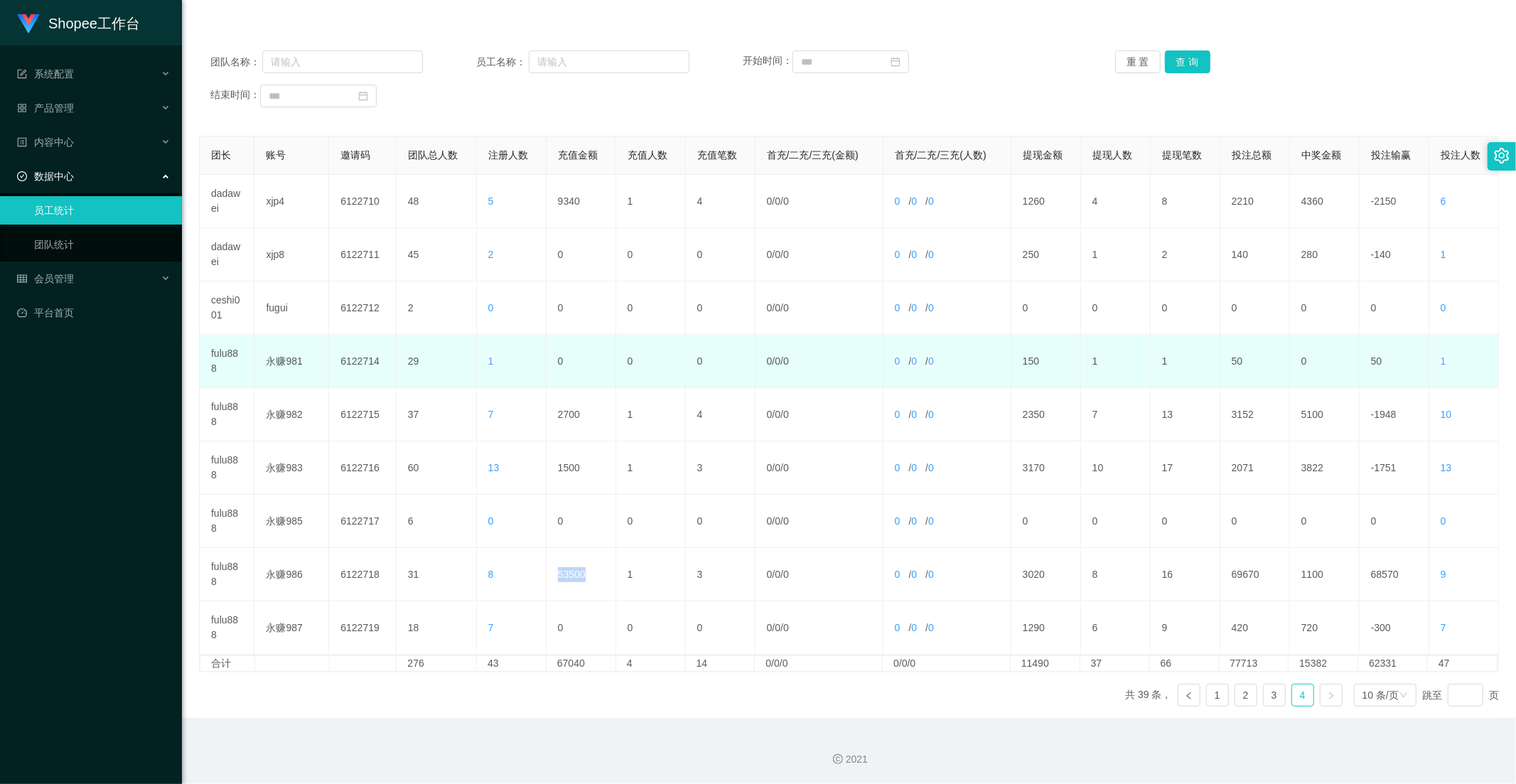
click at [609, 335] on td "0" at bounding box center [581, 361] width 70 height 53
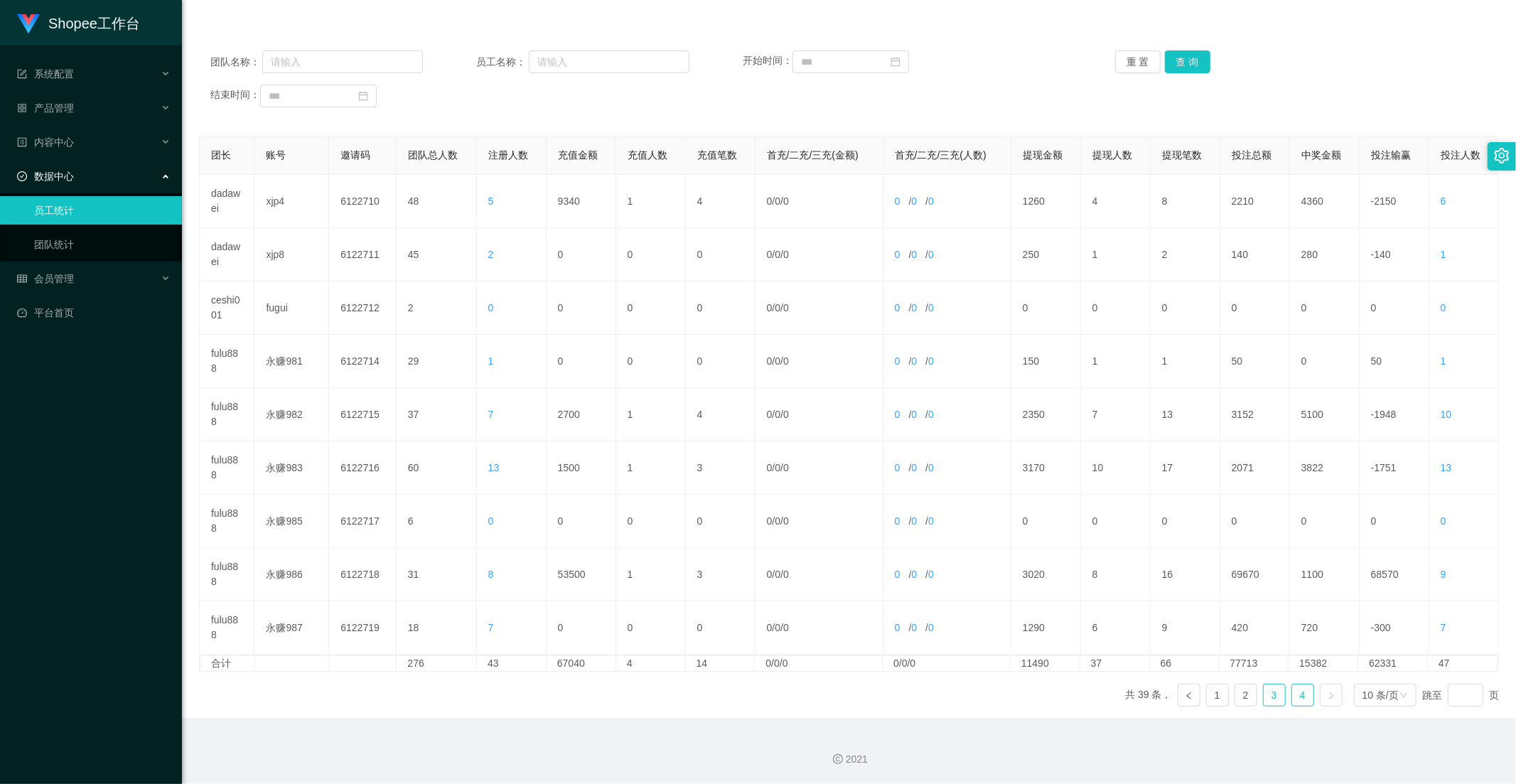
click at [1264, 696] on link "3" at bounding box center [1274, 695] width 21 height 21
